Goal: Book appointment/travel/reservation

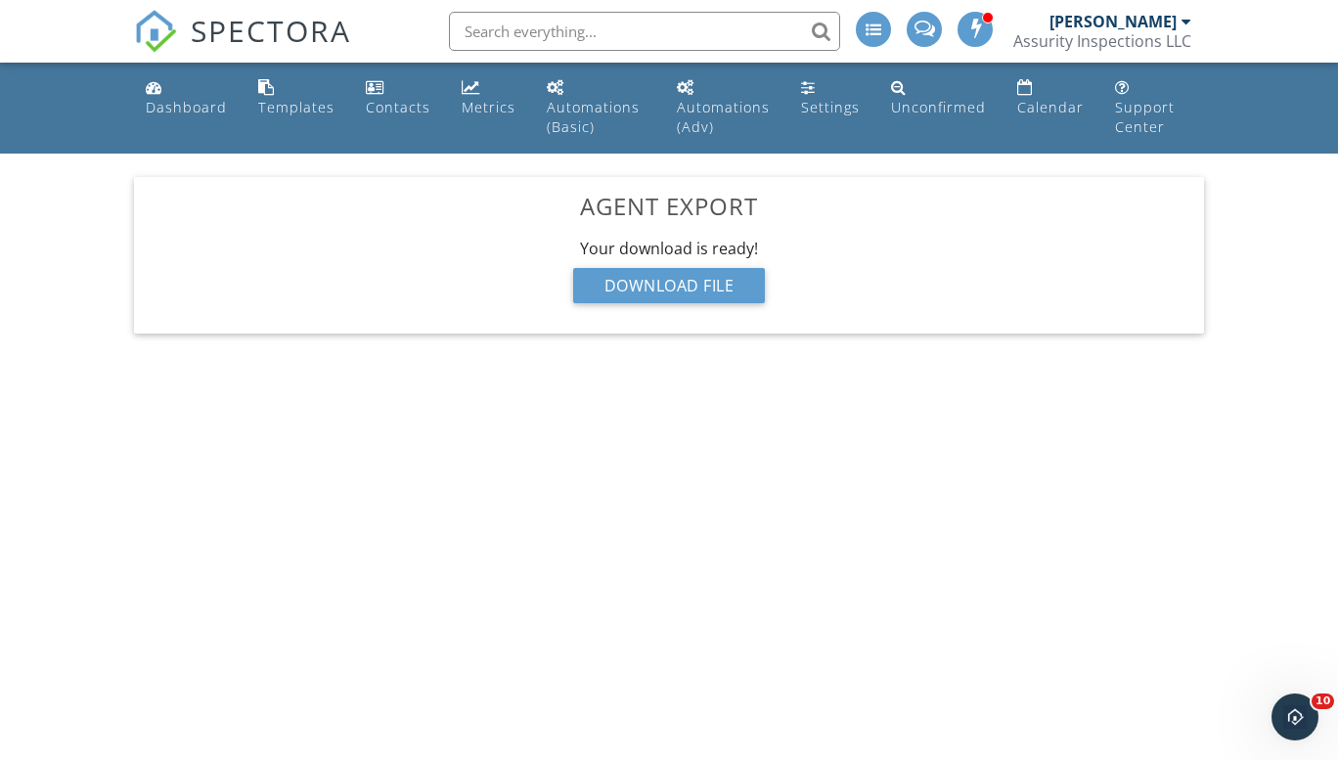
click at [1150, 23] on div "[PERSON_NAME]" at bounding box center [1112, 22] width 127 height 20
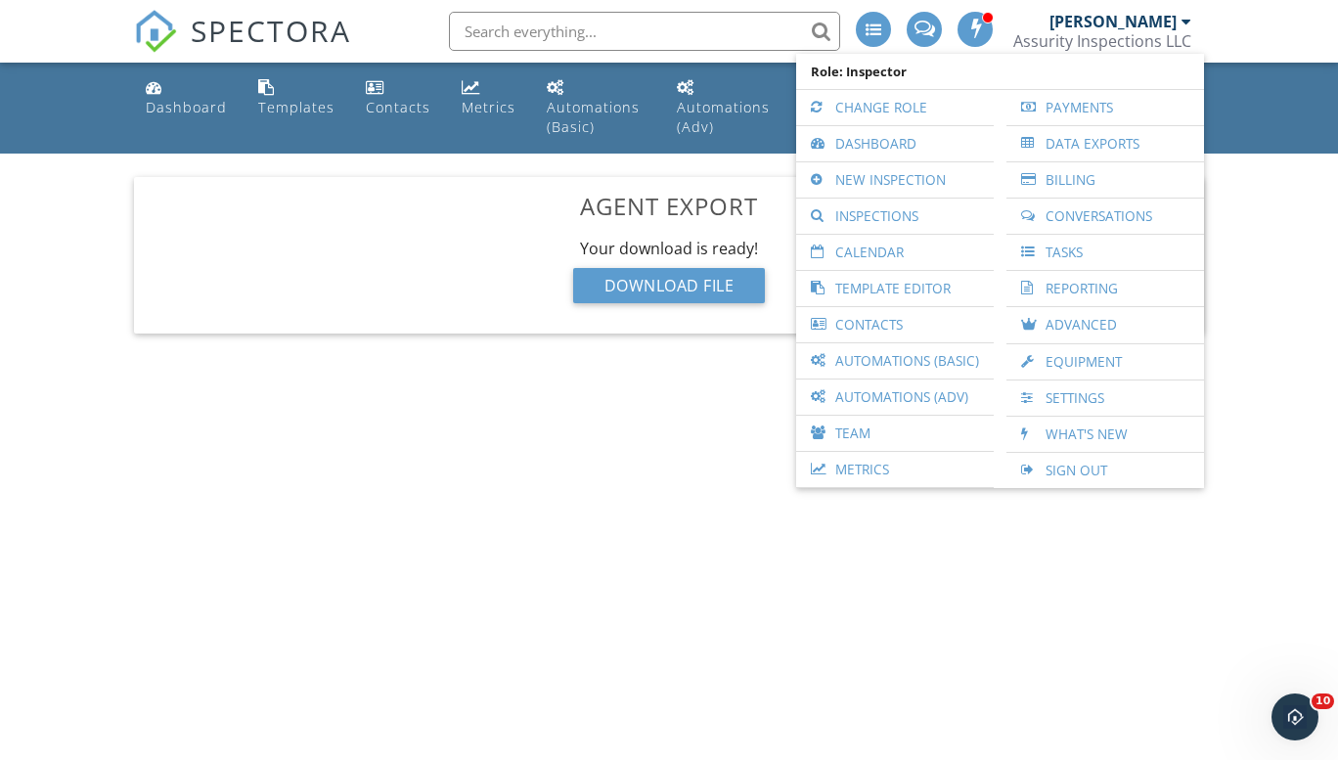
click at [892, 212] on link "Inspections" at bounding box center [895, 216] width 178 height 35
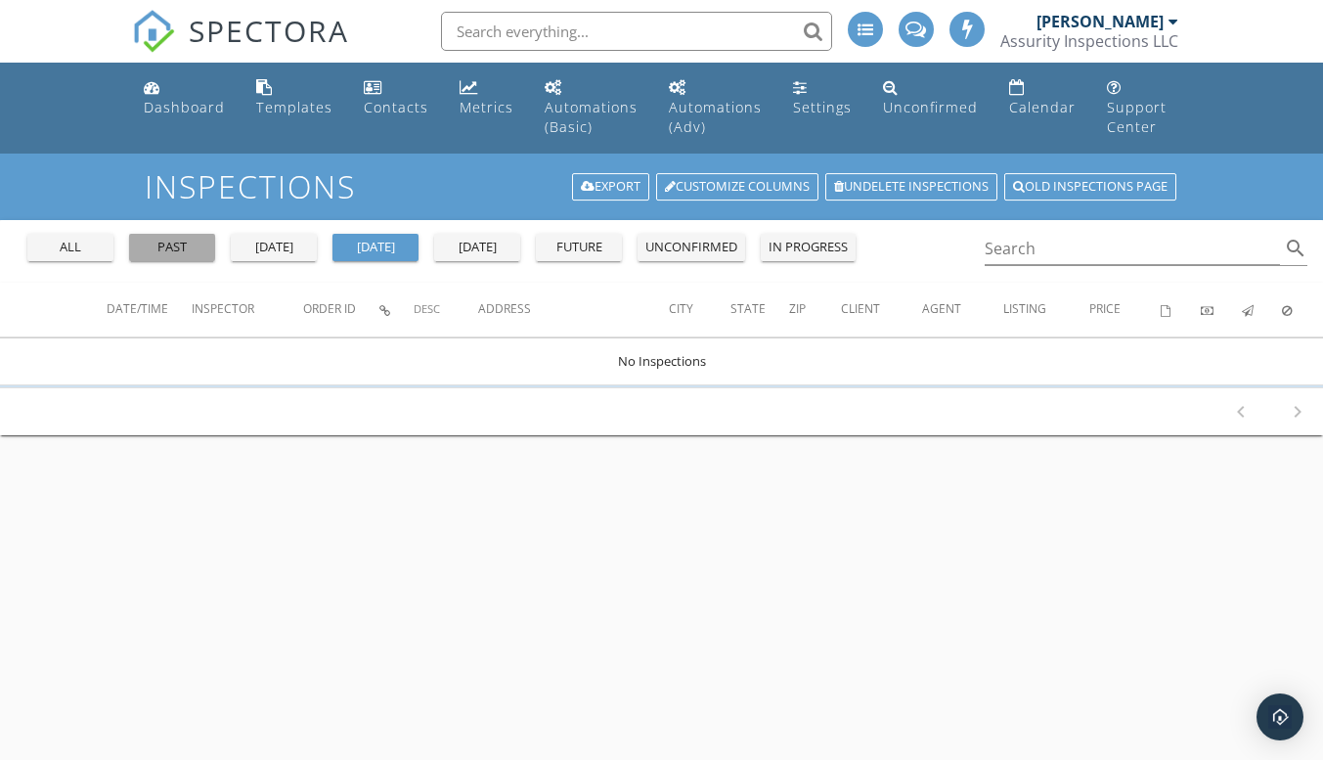
click at [185, 248] on div "past" at bounding box center [172, 248] width 70 height 20
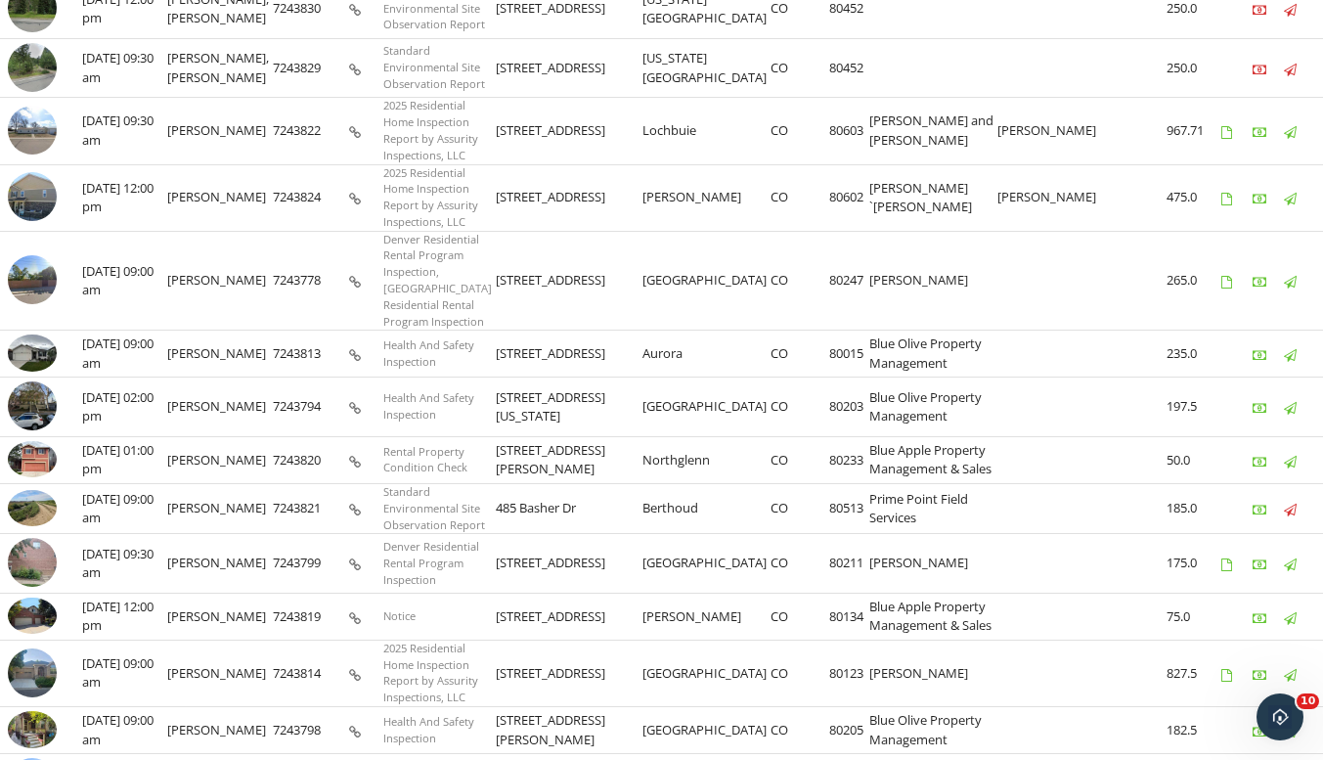
scroll to position [1173, 0]
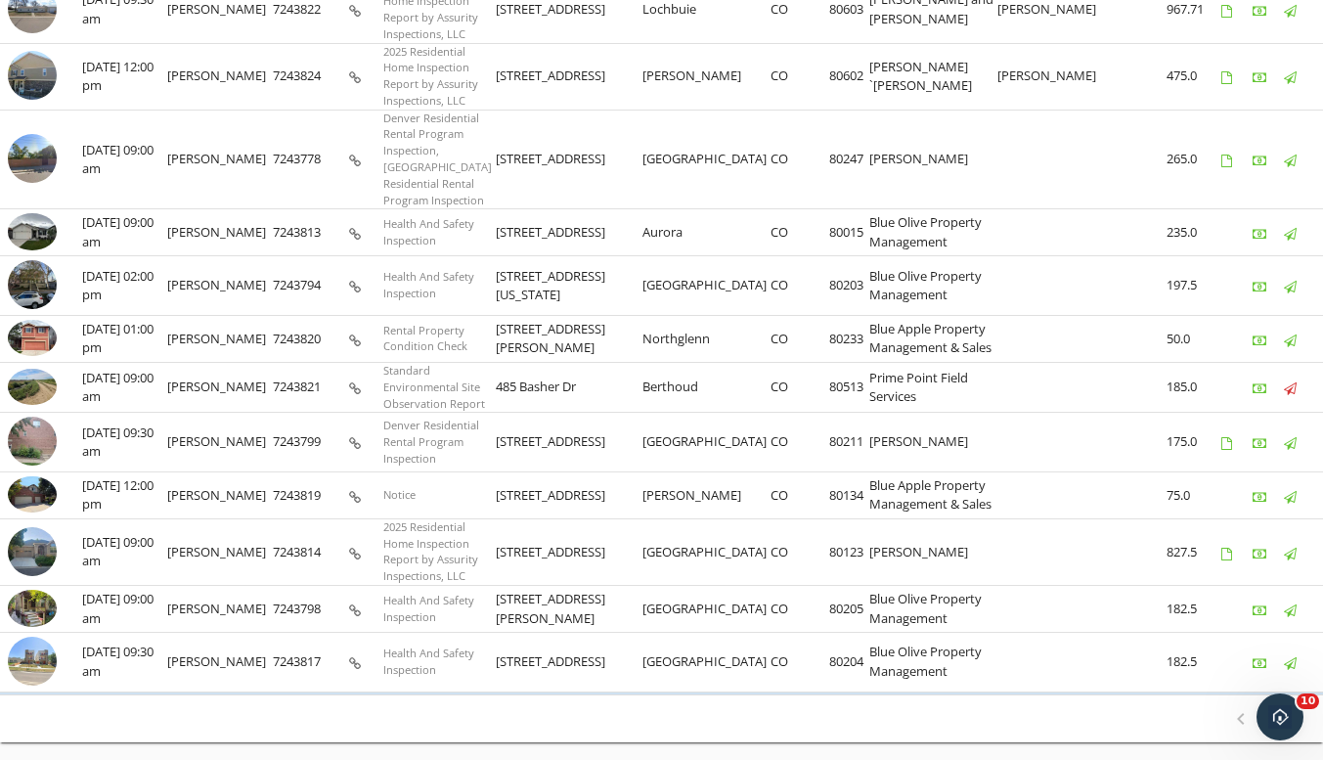
click at [29, 527] on img at bounding box center [32, 551] width 49 height 49
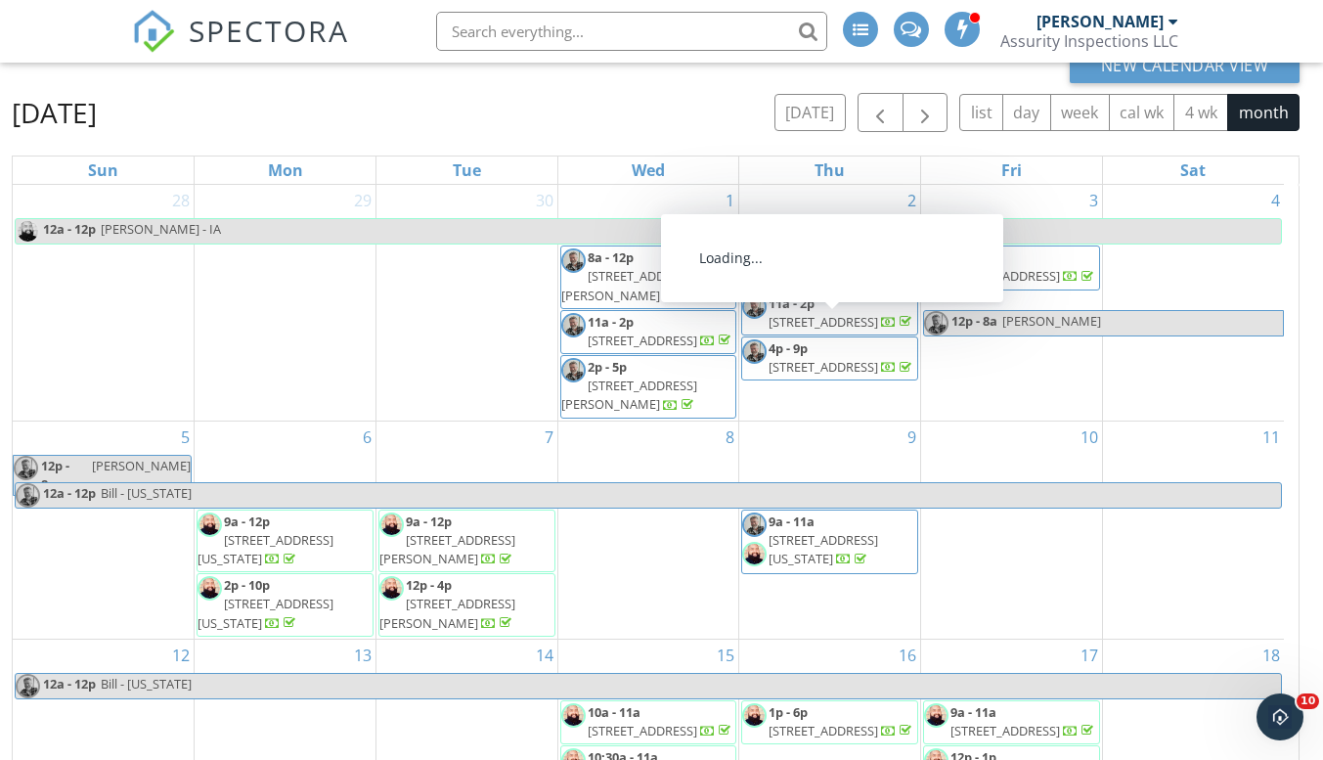
click at [75, 111] on h2 "May 2024" at bounding box center [54, 112] width 85 height 39
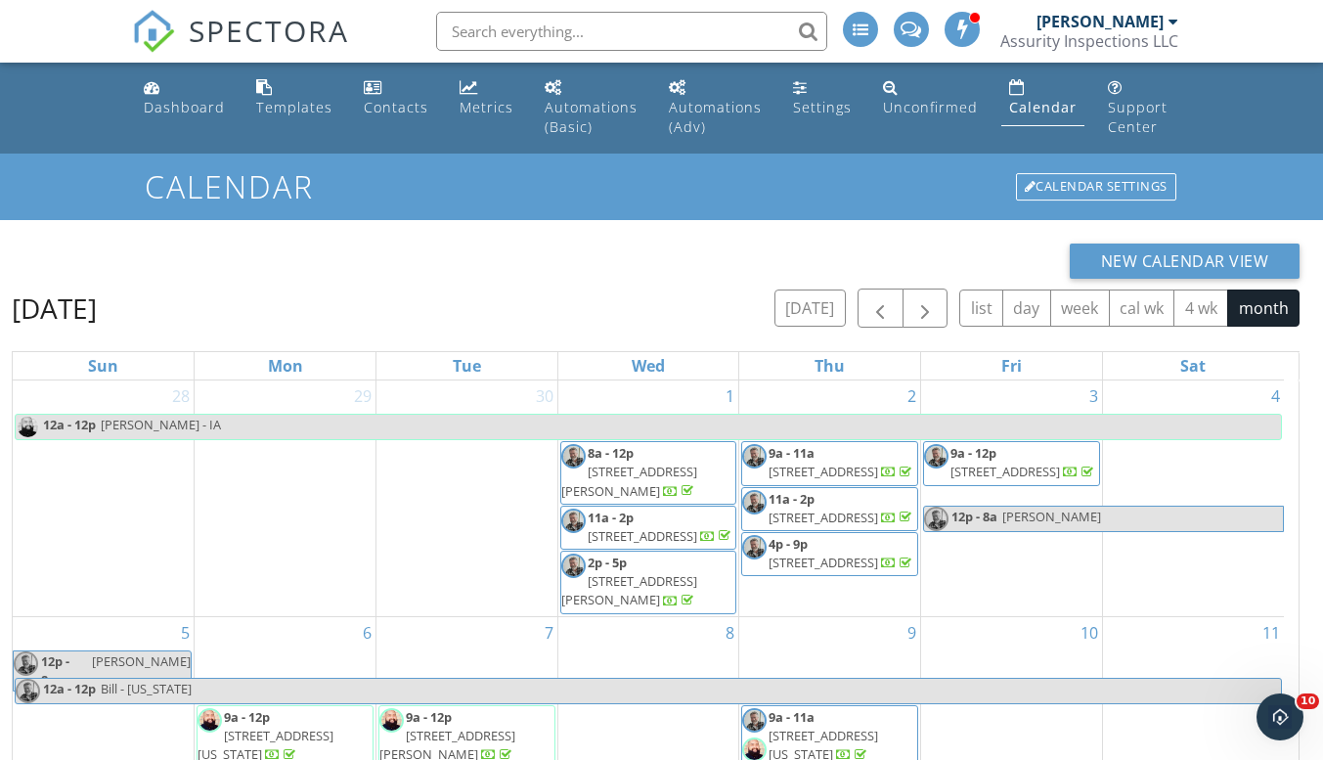
click at [136, 301] on div "May 2024 today list day week cal wk 4 wk month" at bounding box center [656, 308] width 1288 height 40
click at [927, 314] on span "button" at bounding box center [924, 308] width 23 height 23
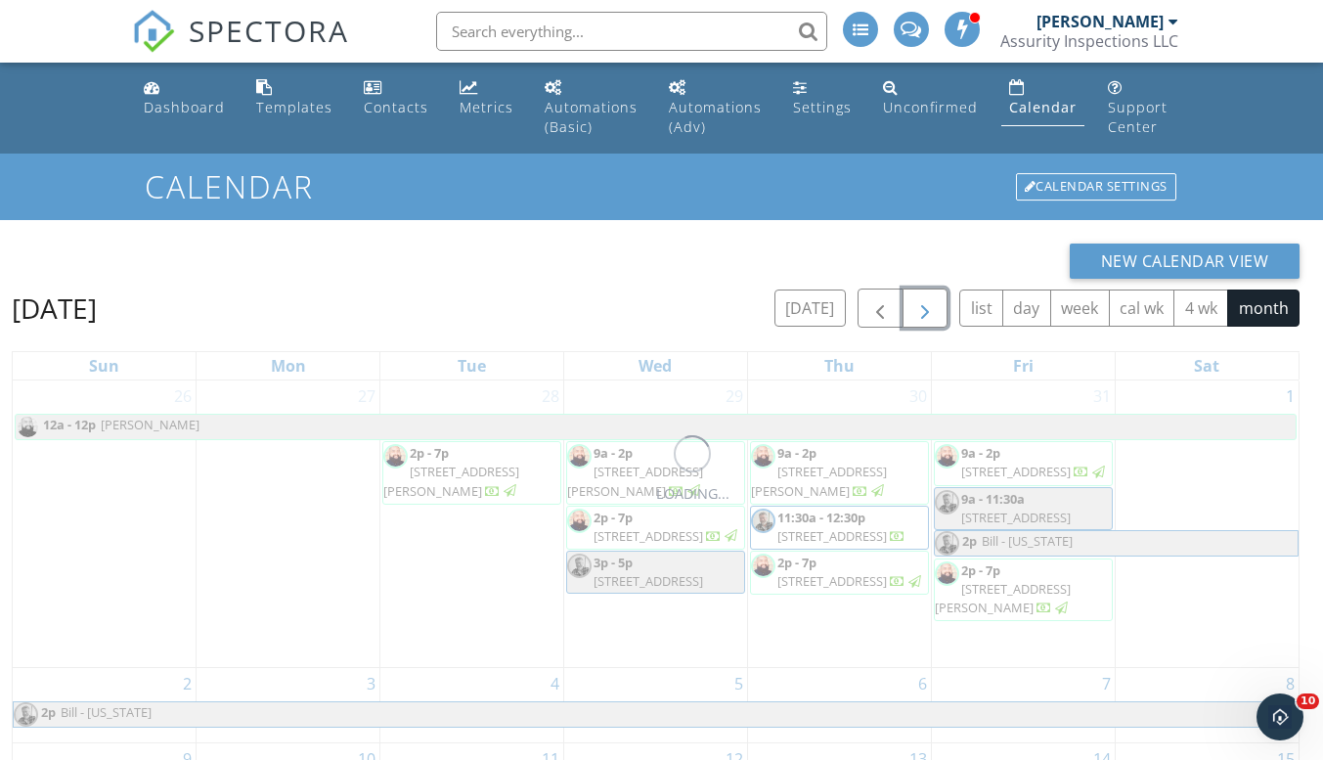
click at [927, 314] on span "button" at bounding box center [924, 308] width 23 height 23
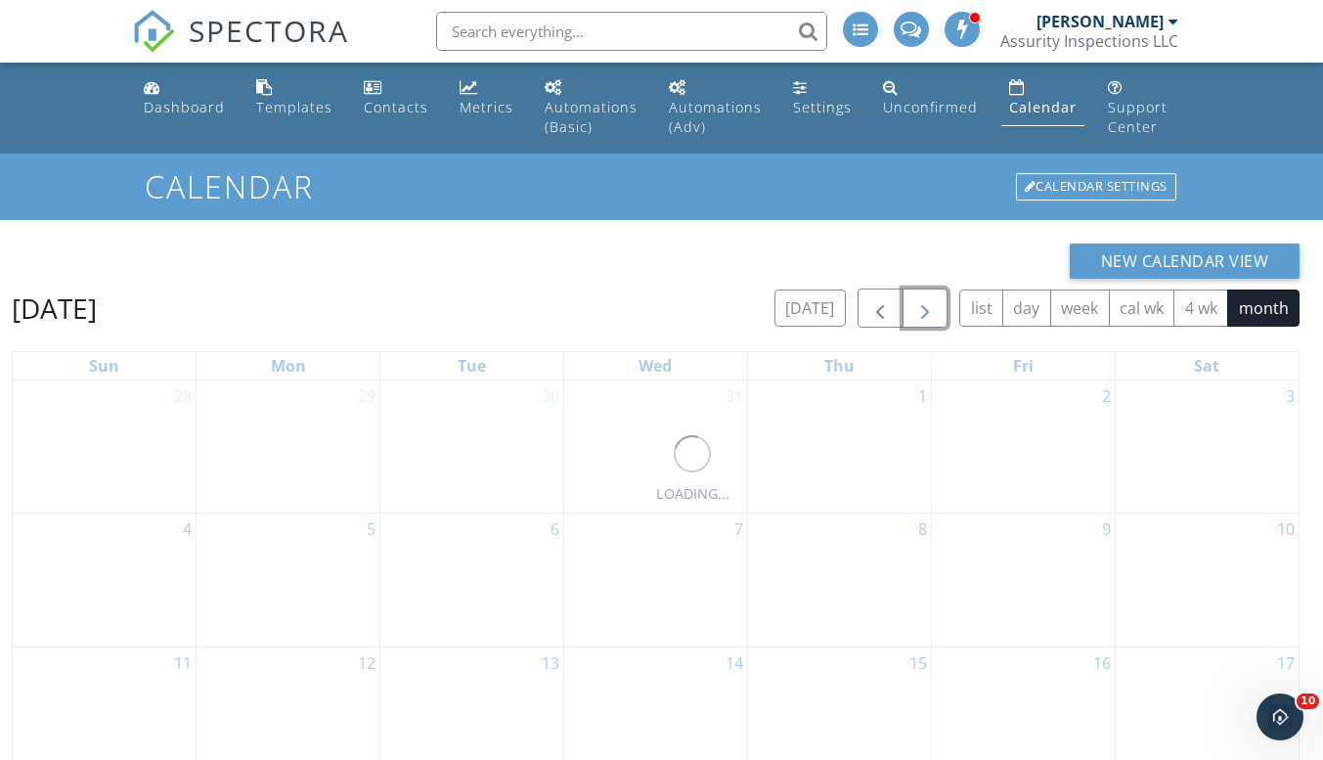
click at [927, 314] on span "button" at bounding box center [924, 308] width 23 height 23
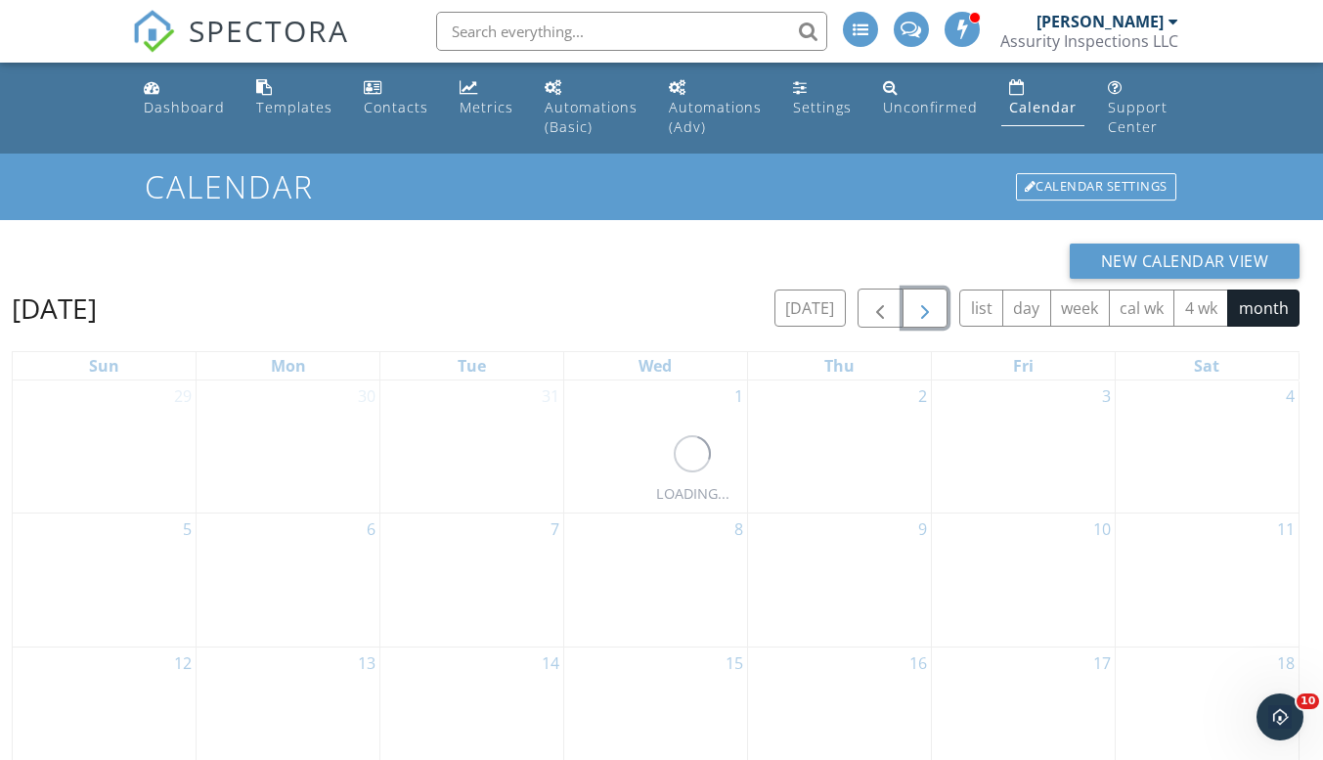
click at [927, 314] on span "button" at bounding box center [924, 308] width 23 height 23
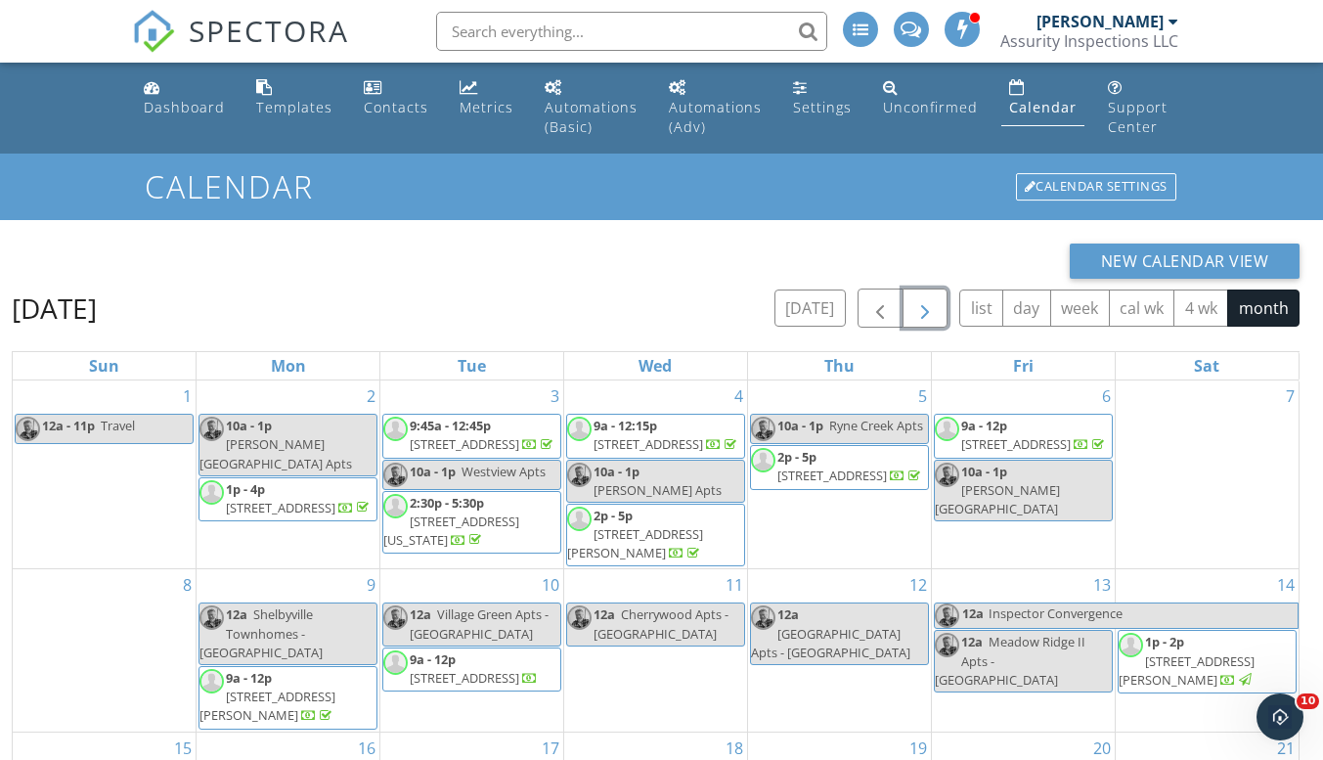
click at [927, 314] on span "button" at bounding box center [924, 308] width 23 height 23
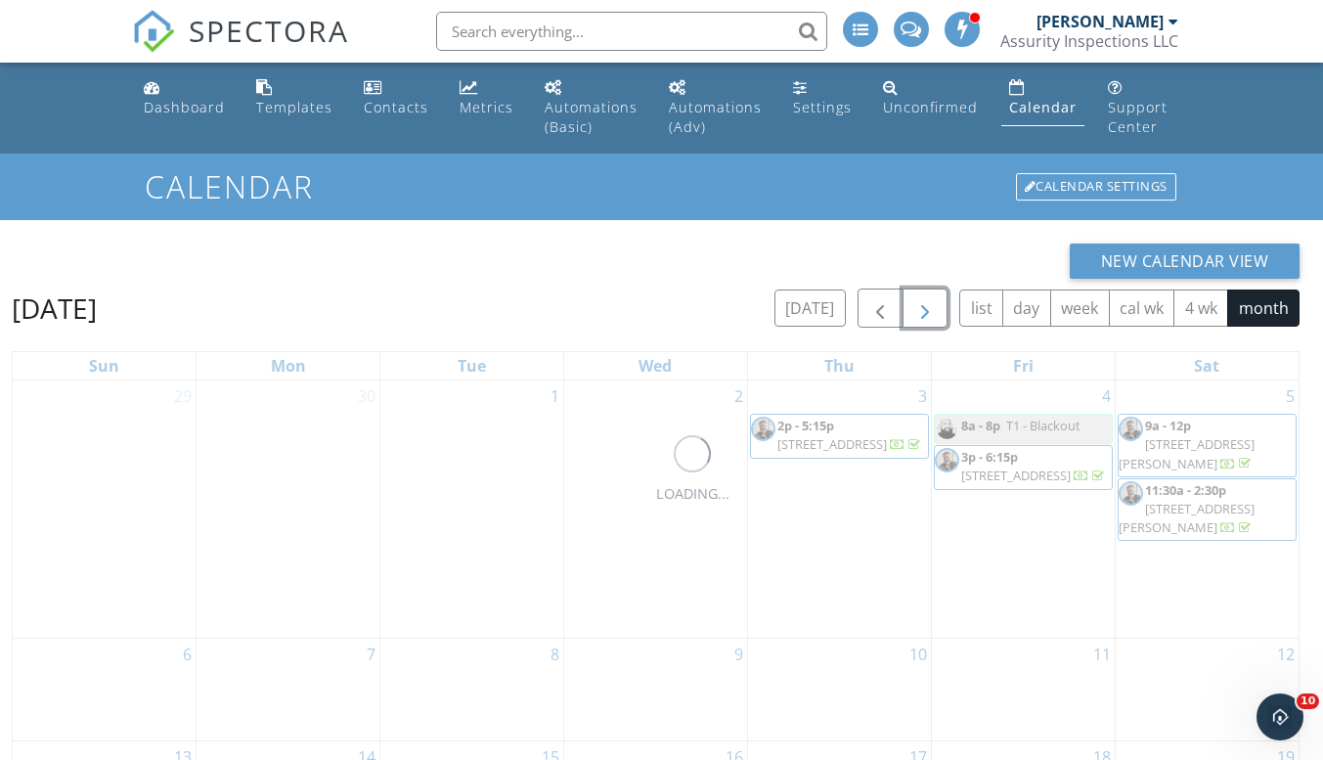
click at [927, 314] on span "button" at bounding box center [924, 308] width 23 height 23
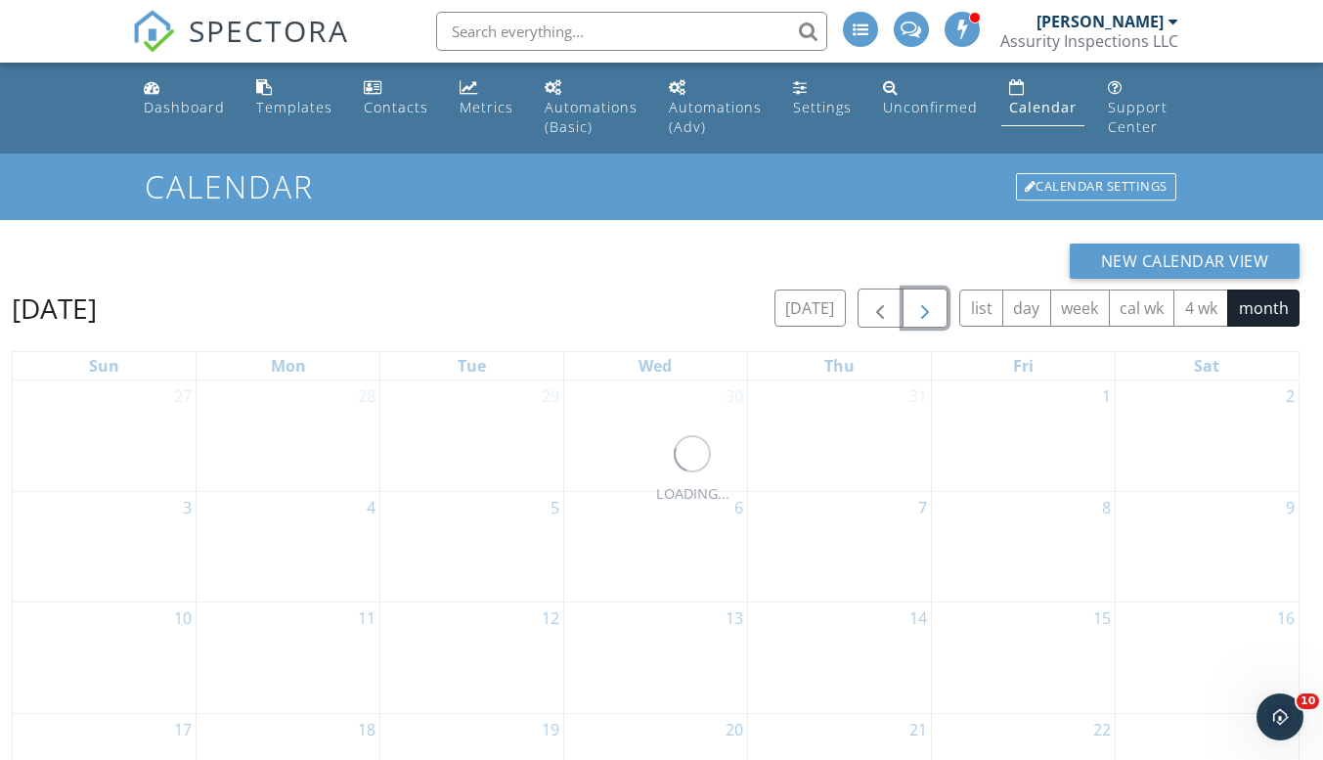
click at [927, 314] on span "button" at bounding box center [924, 308] width 23 height 23
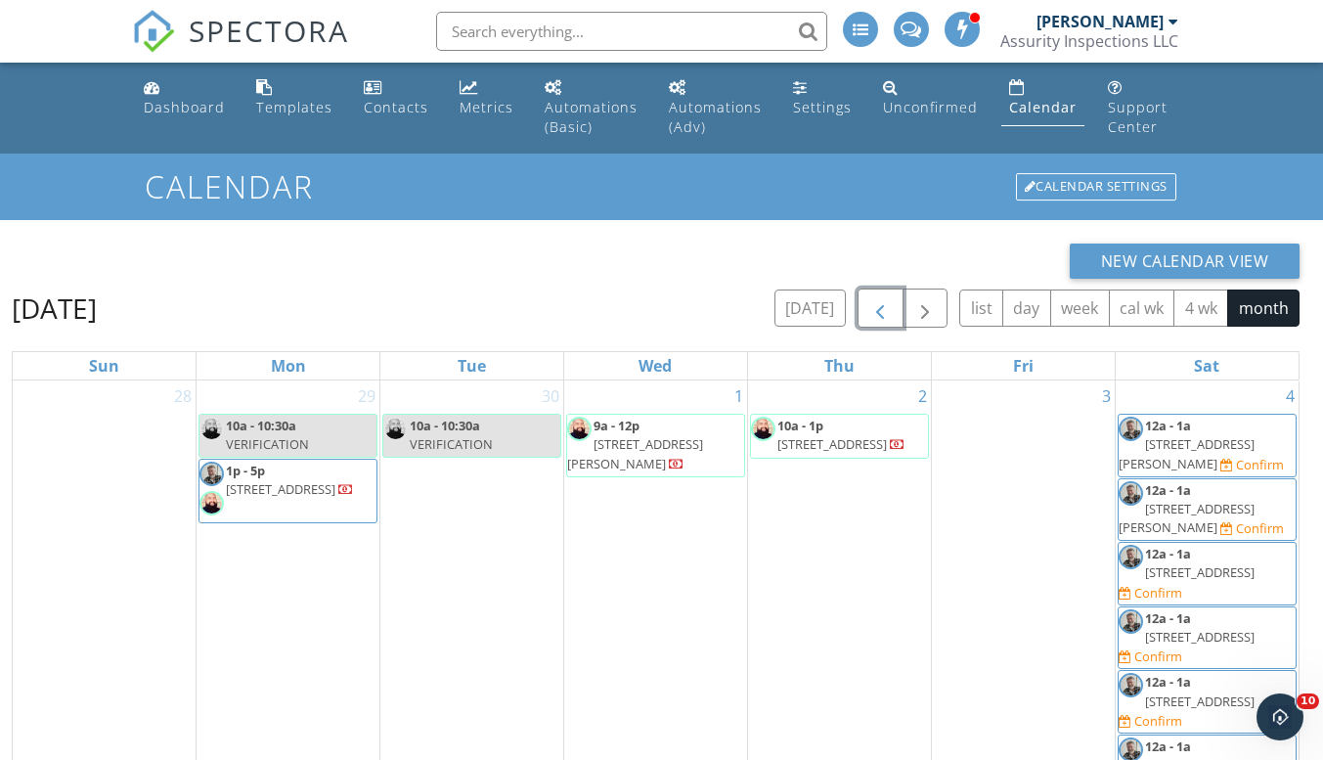
click at [886, 314] on span "button" at bounding box center [879, 308] width 23 height 23
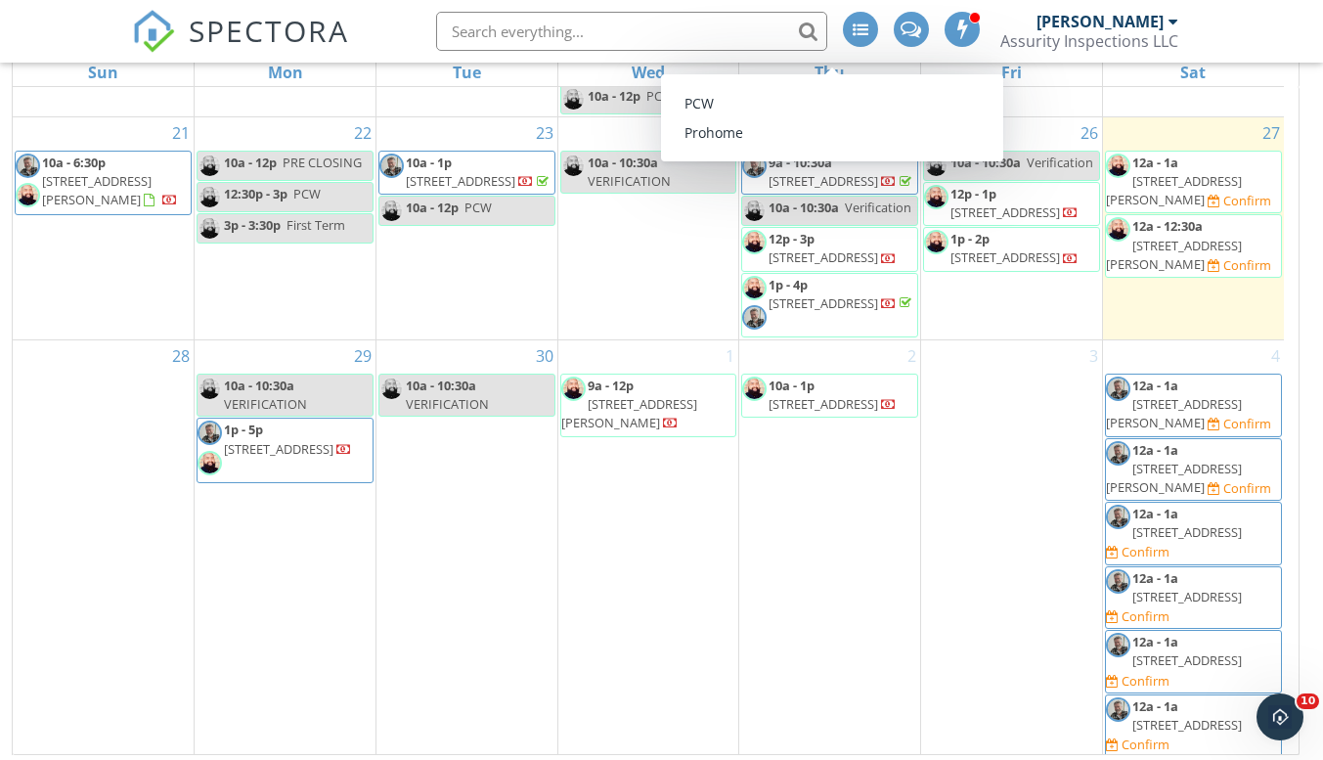
scroll to position [299, 0]
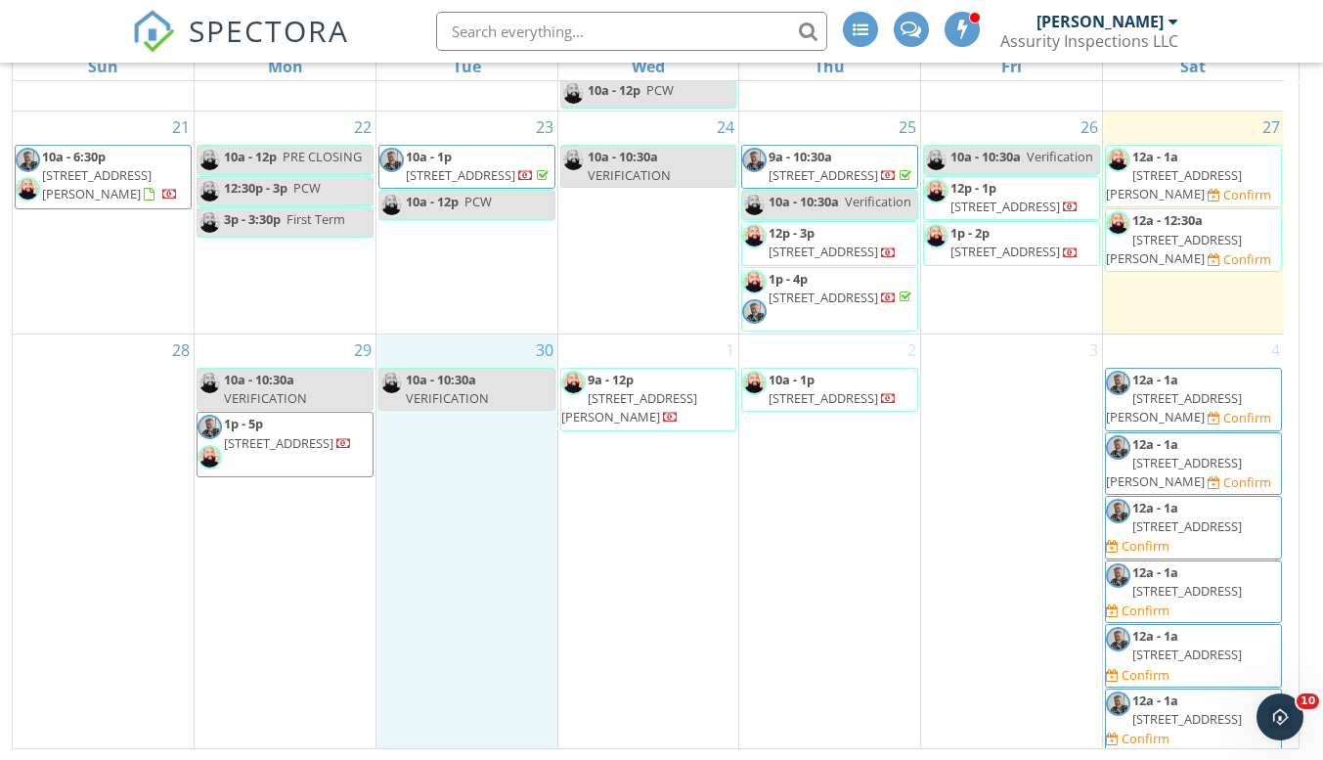
click at [490, 488] on div "30 10a - 10:30a VERIFICATION" at bounding box center [466, 543] width 181 height 419
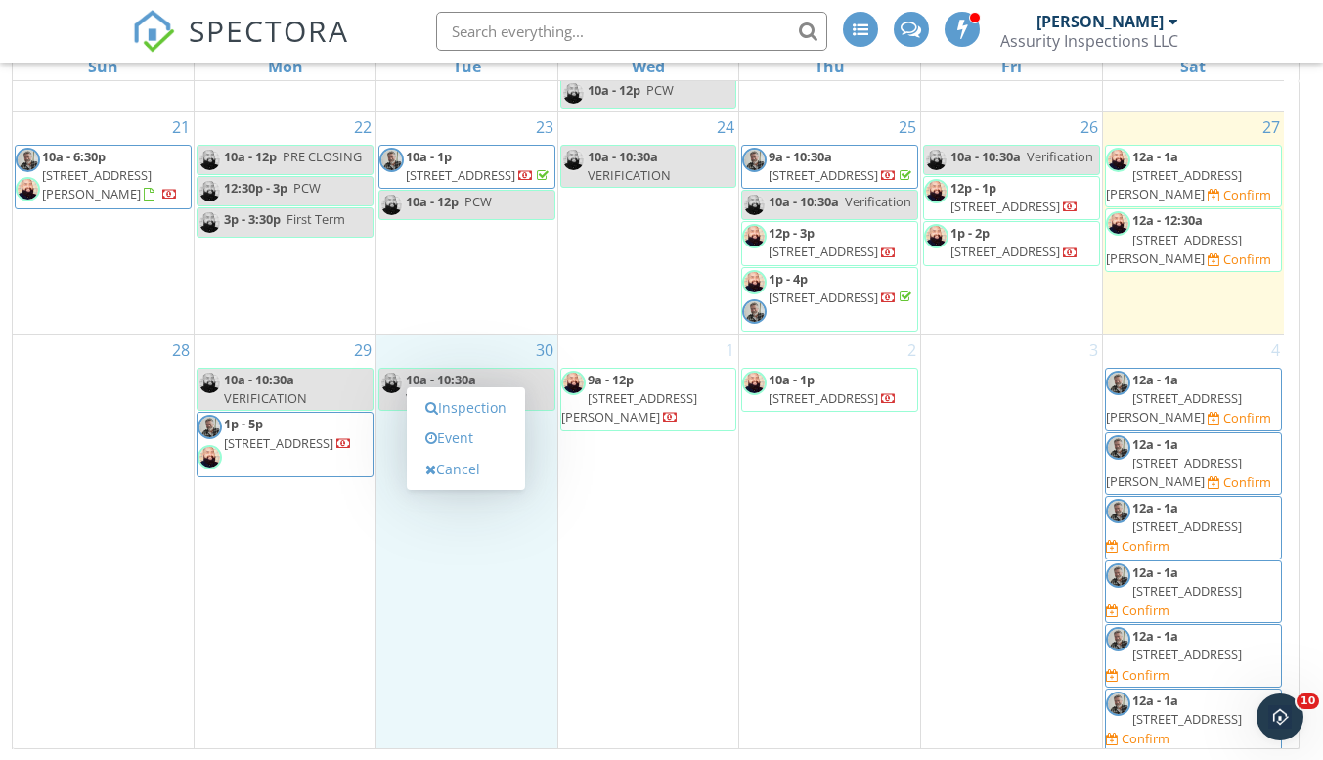
click at [499, 436] on link "Event" at bounding box center [466, 437] width 101 height 31
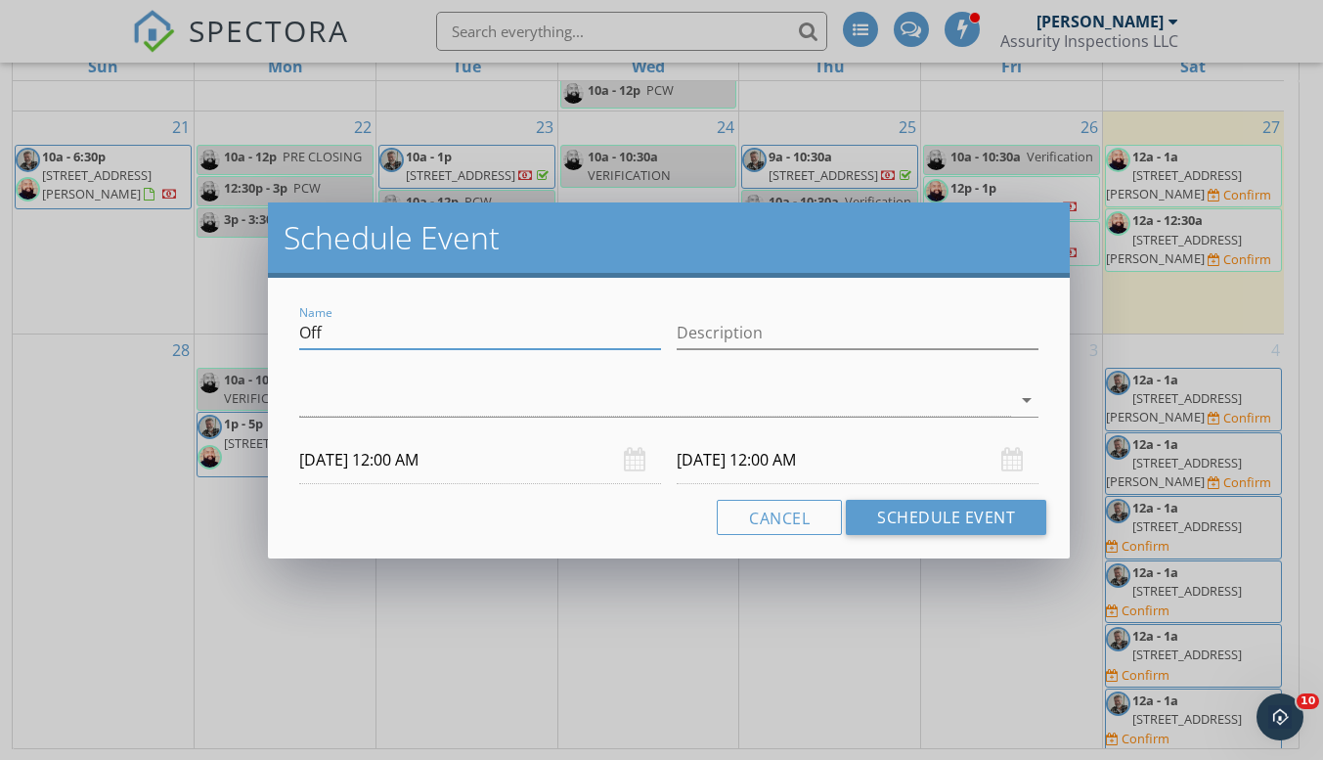
drag, startPoint x: 362, startPoint y: 334, endPoint x: 278, endPoint y: 327, distance: 84.5
click at [278, 327] on div "Name Off Description arrow_drop_down 09/30/2025 12:00 AM 10/01/2025 12:00 AM Ca…" at bounding box center [669, 418] width 803 height 281
type input "Spectora"
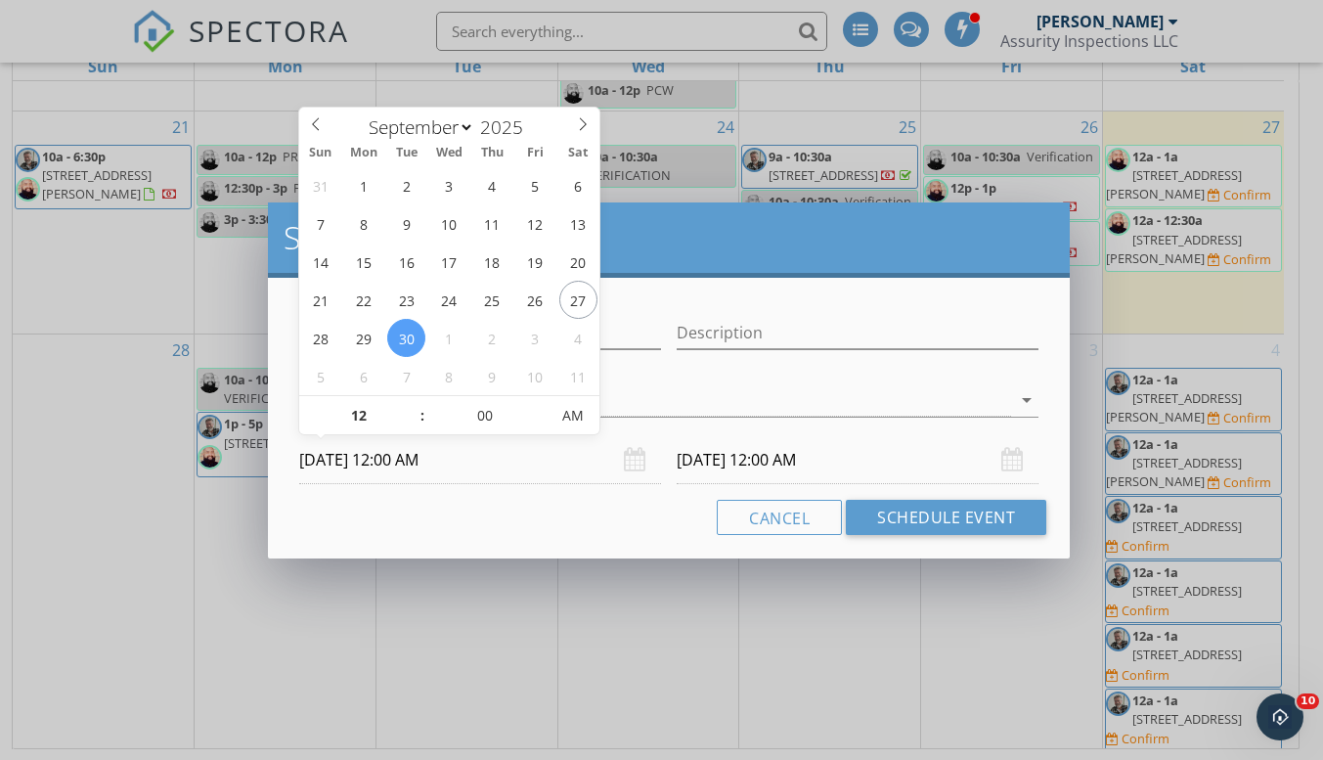
click at [363, 464] on input "09/30/2025 12:00 AM" at bounding box center [480, 460] width 362 height 48
click at [359, 411] on input "12" at bounding box center [359, 416] width 120 height 39
type input "10"
type input "09/30/2025 10:00 AM"
click at [694, 462] on input "10/01/2025 12:00 AM" at bounding box center [858, 460] width 362 height 48
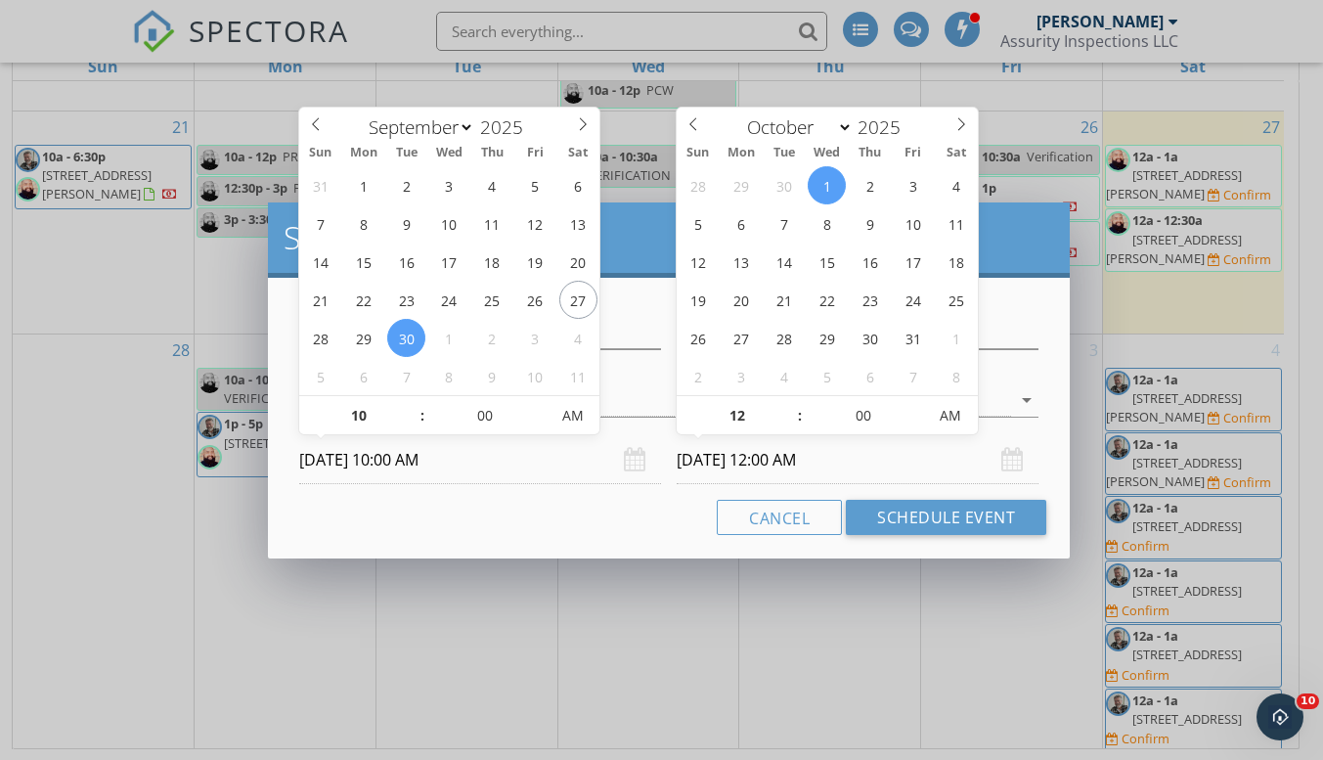
type input "10"
type input "10/01/2025 10:00 AM"
select select "8"
type input "09/30/2025 10:00 AM"
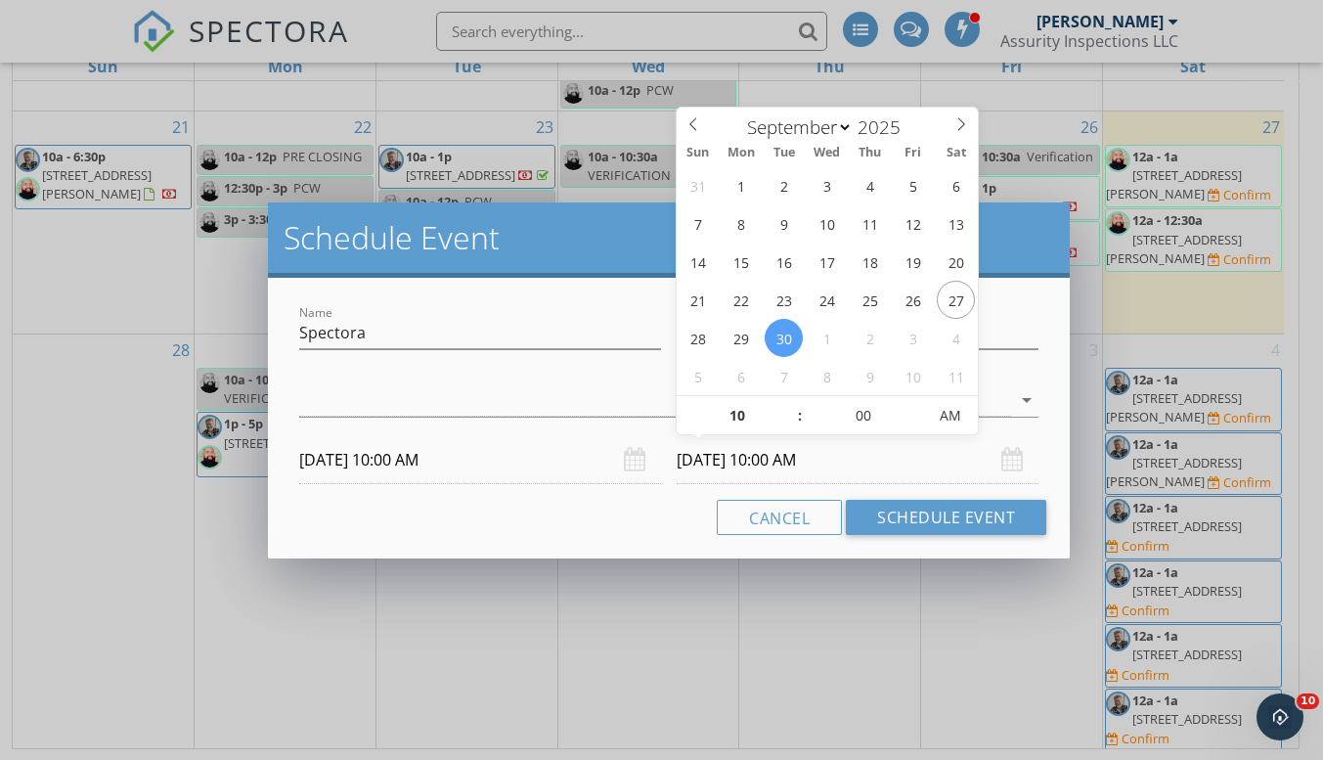
type input "09"
type input "09/30/2025 9:00 AM"
click at [791, 427] on span at bounding box center [790, 426] width 14 height 20
type input "10"
type input "09/30/2025 10:00 AM"
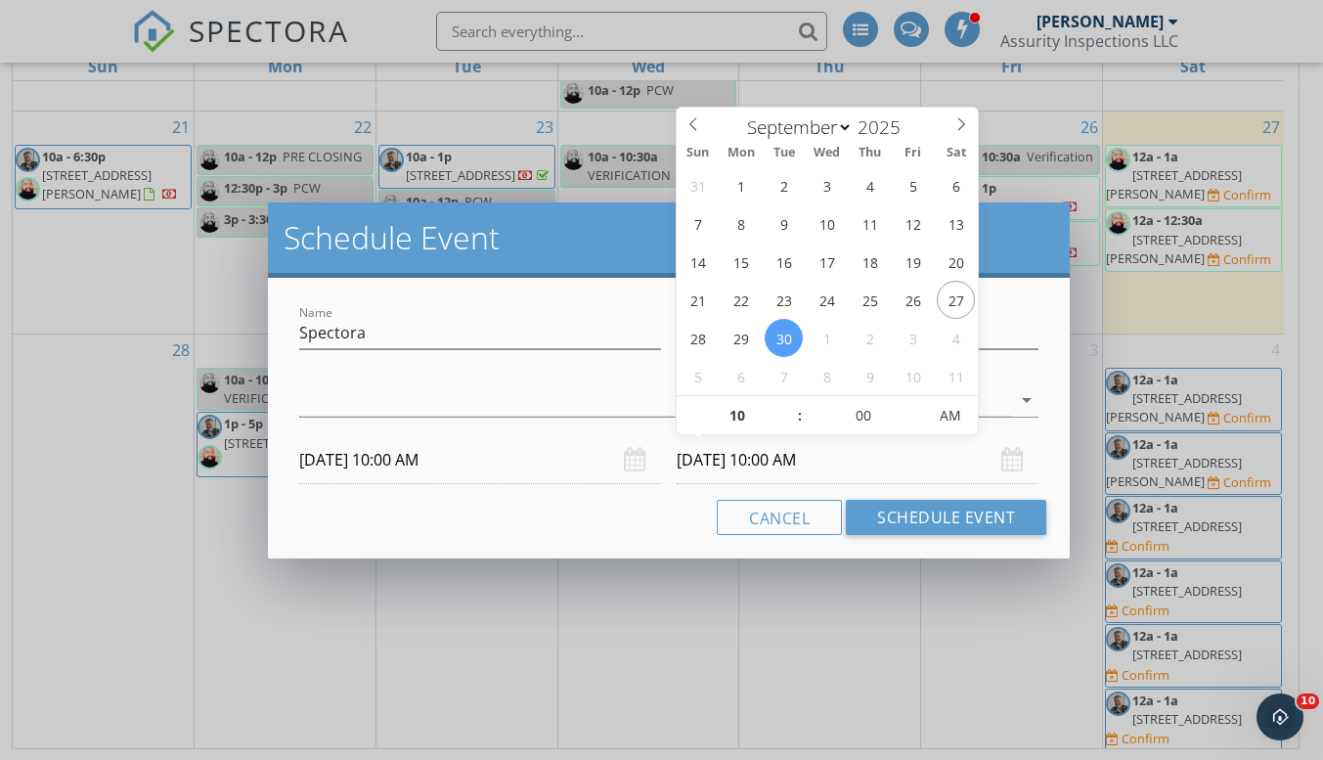
click at [790, 397] on span at bounding box center [790, 406] width 14 height 20
type input "11"
type input "09/30/2025 11:00 AM"
click at [790, 397] on span at bounding box center [790, 406] width 14 height 20
click at [921, 515] on button "Schedule Event" at bounding box center [946, 517] width 200 height 35
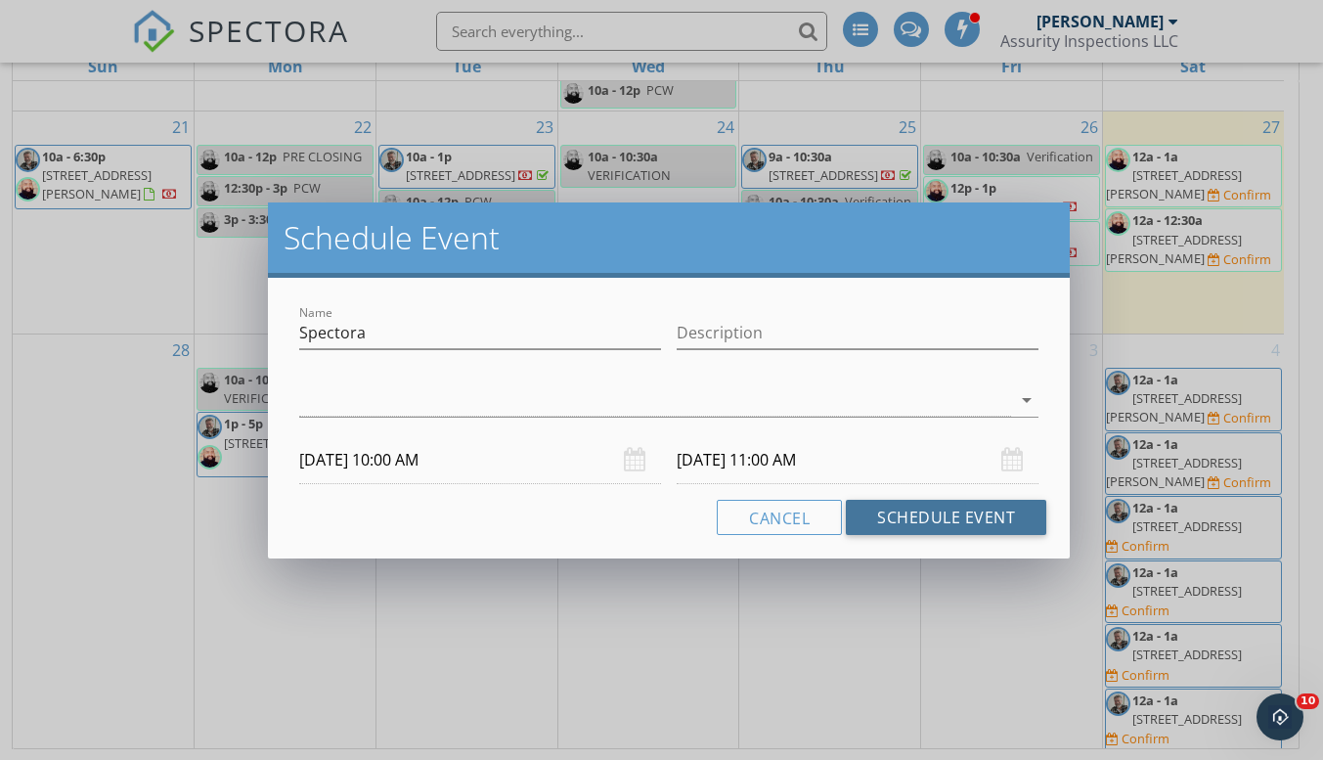
click at [959, 511] on button "Schedule Event" at bounding box center [946, 517] width 200 height 35
click at [1023, 395] on icon "arrow_drop_down" at bounding box center [1026, 399] width 23 height 23
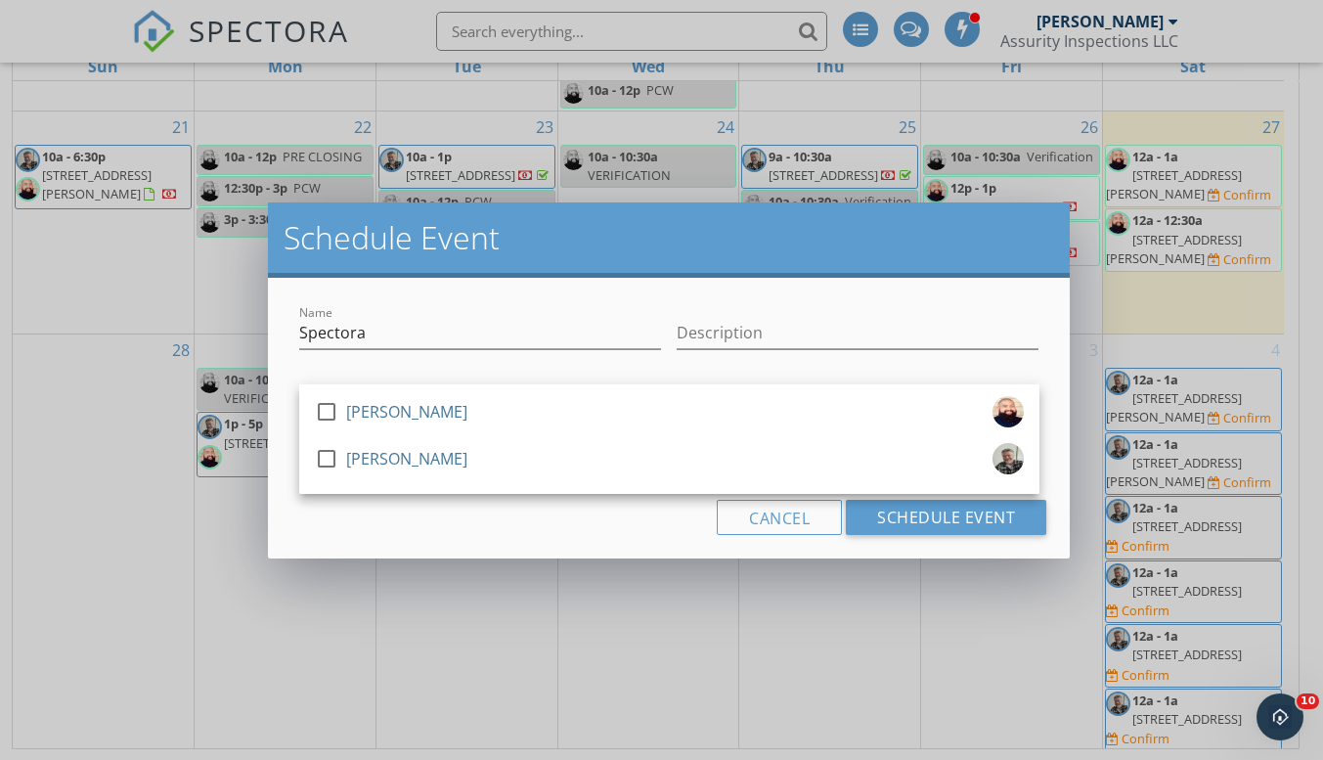
click at [505, 452] on div "check_box_outline_blank Bill Kennedy" at bounding box center [669, 462] width 709 height 39
click at [966, 521] on button "Schedule Event" at bounding box center [946, 517] width 200 height 35
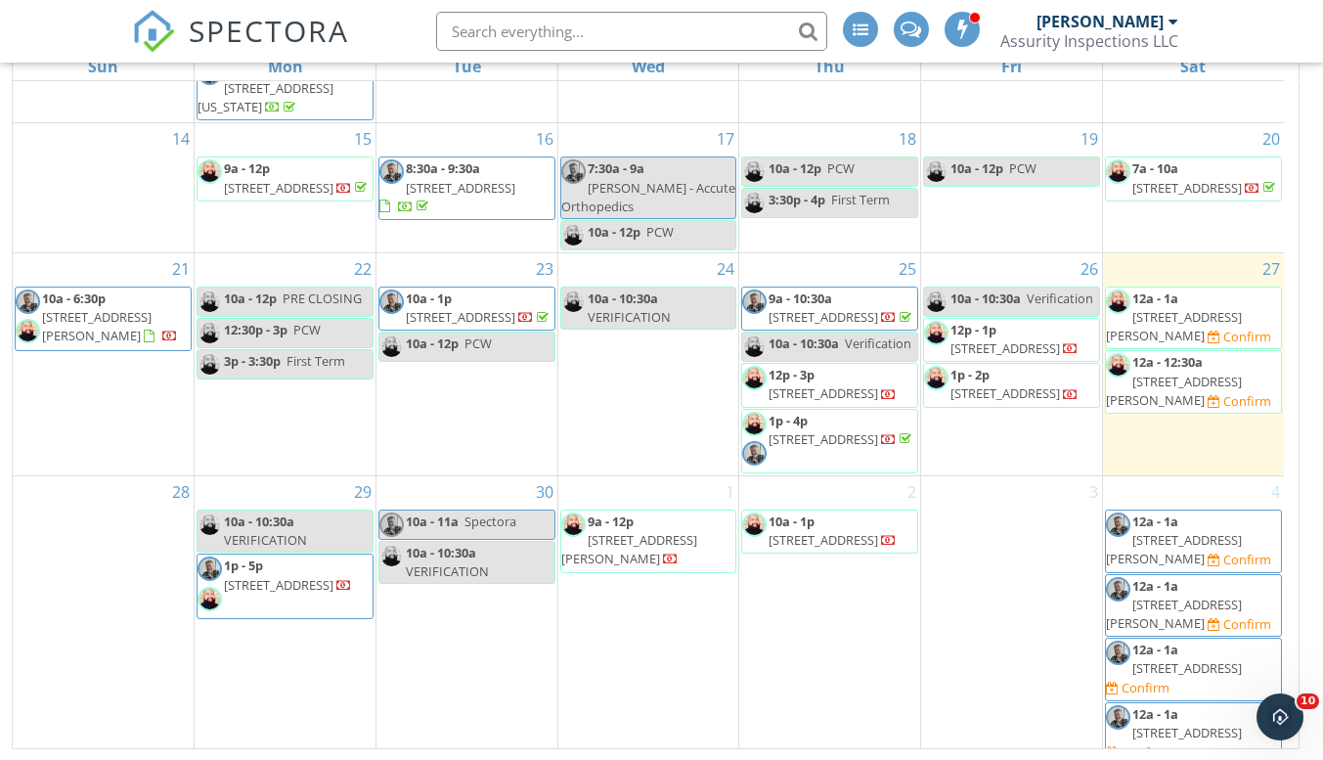
scroll to position [587, 0]
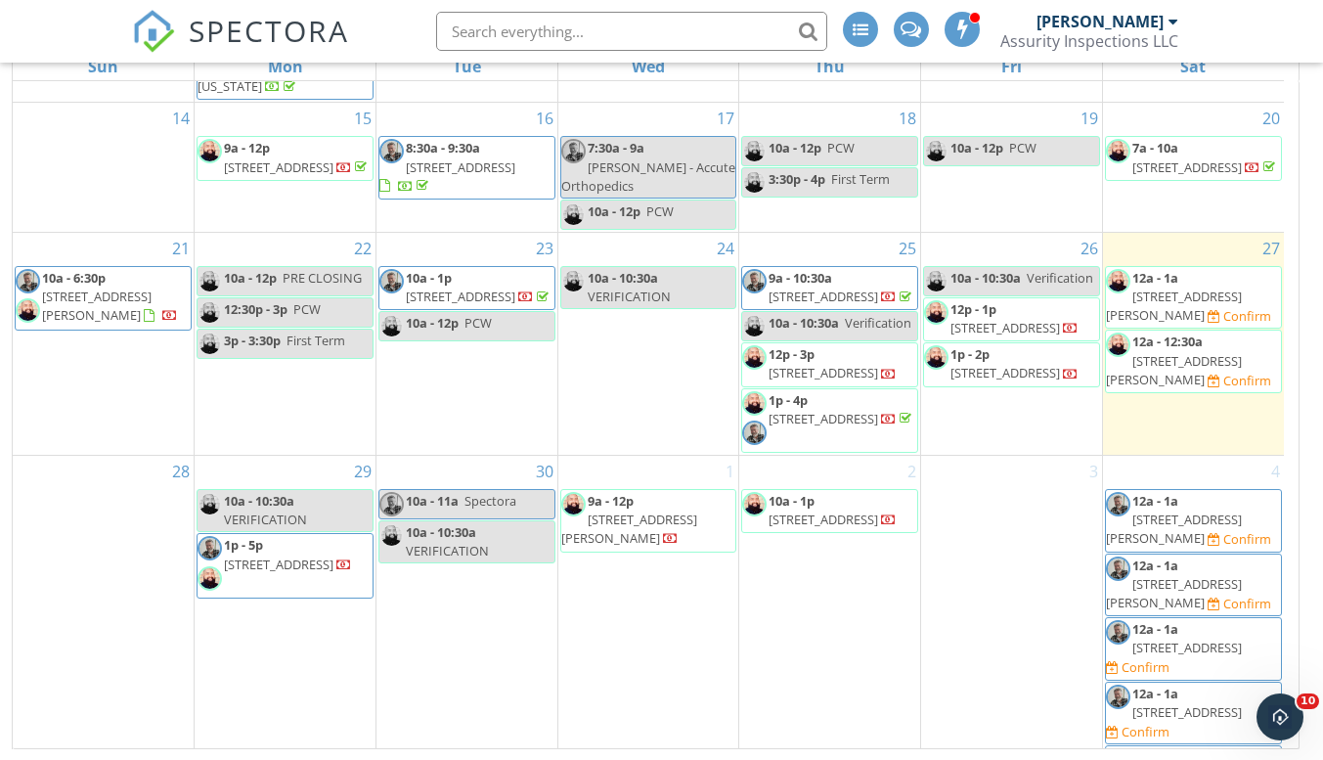
click at [499, 495] on span "Spectora" at bounding box center [490, 501] width 52 height 18
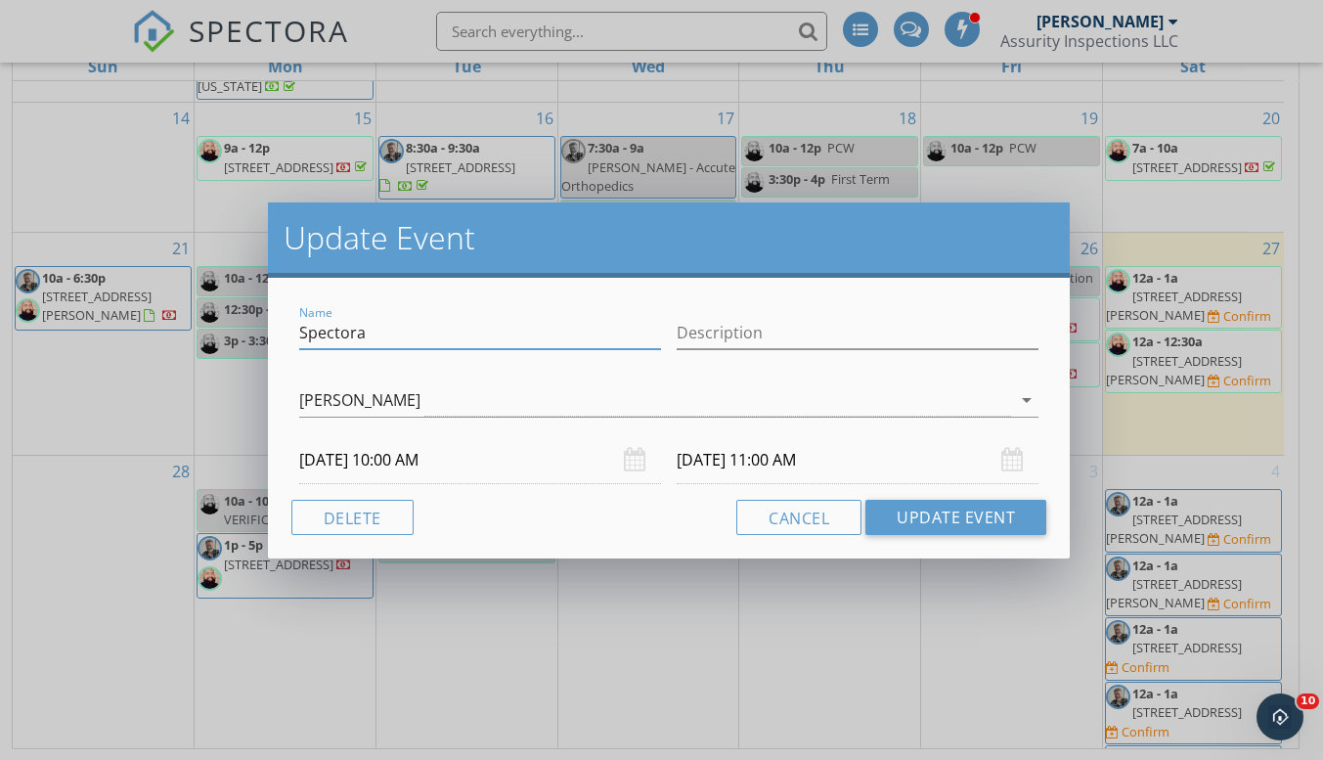
click at [485, 339] on input "Spectora" at bounding box center [480, 333] width 362 height 32
type input "Spectora Advanced"
click at [1008, 526] on button "Update Event" at bounding box center [955, 517] width 181 height 35
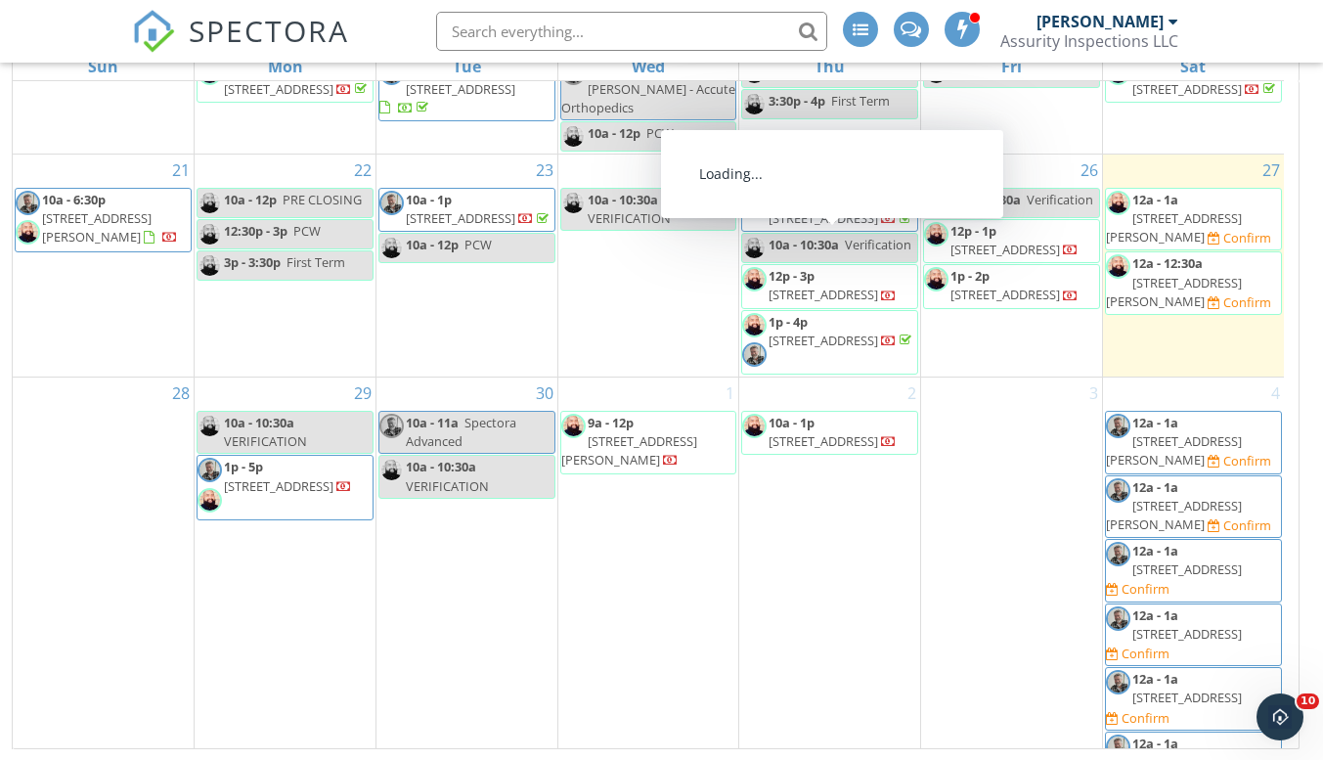
scroll to position [708, 0]
